Goal: Transaction & Acquisition: Purchase product/service

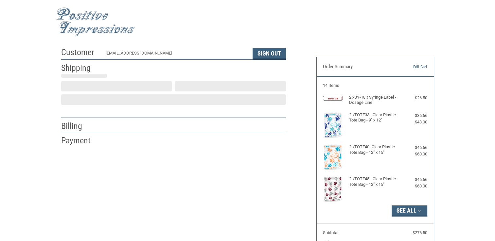
select select "US"
select select "NC"
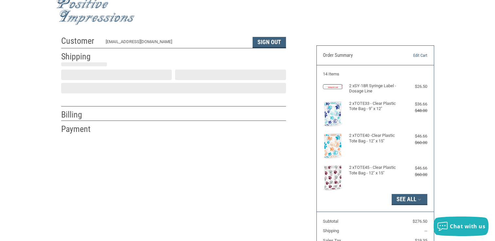
type input "[GEOGRAPHIC_DATA]"
select select "NC"
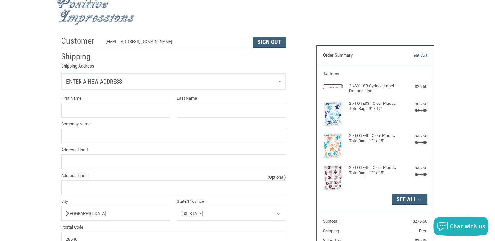
click at [267, 82] on link "Enter a new address" at bounding box center [173, 82] width 224 height 16
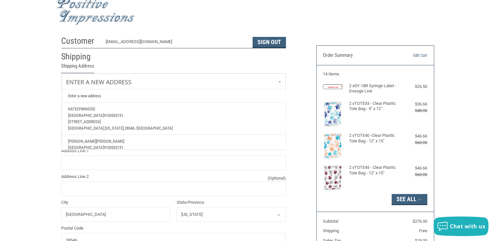
click at [188, 113] on p "[GEOGRAPHIC_DATA] 9103533131" at bounding box center [173, 115] width 210 height 7
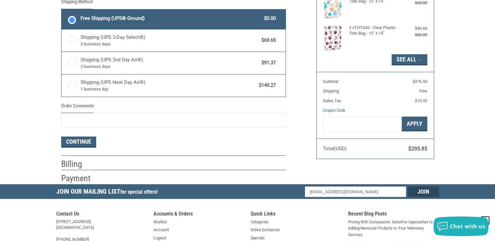
scroll to position [175, 0]
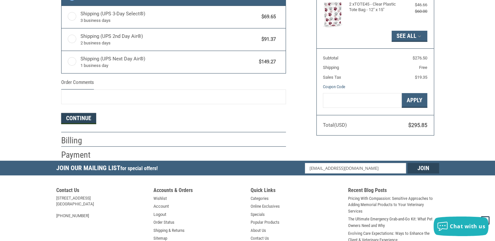
click at [89, 119] on button "Continue" at bounding box center [78, 118] width 35 height 11
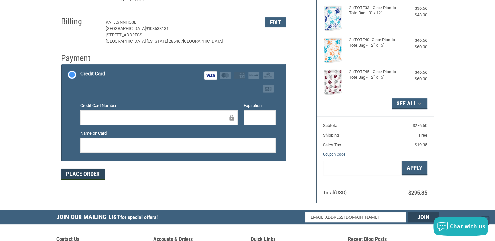
scroll to position [77, 0]
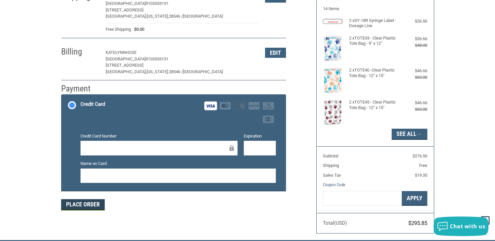
click at [81, 203] on button "Place Order" at bounding box center [82, 204] width 43 height 11
